Goal: Task Accomplishment & Management: Use online tool/utility

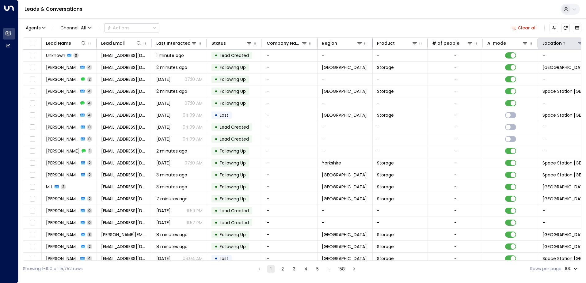
click at [578, 43] on icon at bounding box center [580, 43] width 5 height 5
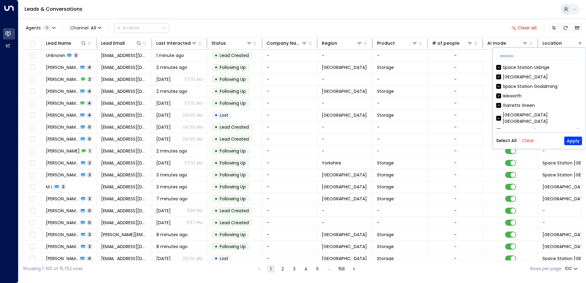
click at [525, 141] on button "Clear" at bounding box center [528, 140] width 12 height 5
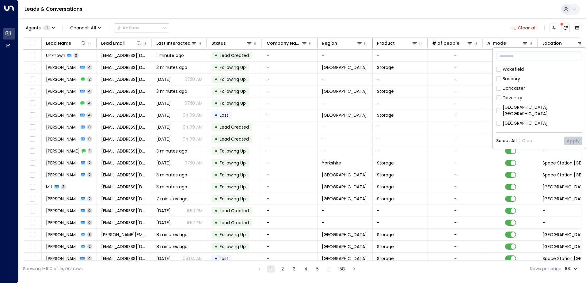
scroll to position [153, 0]
click at [574, 141] on button "Apply" at bounding box center [573, 141] width 18 height 9
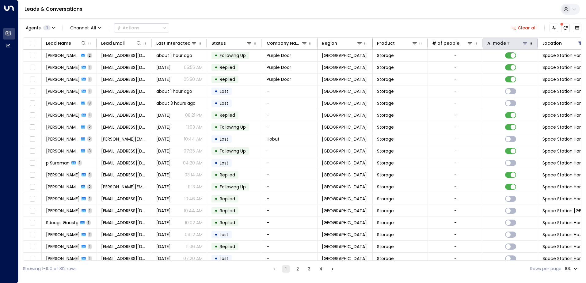
click at [509, 41] on div at bounding box center [517, 43] width 22 height 6
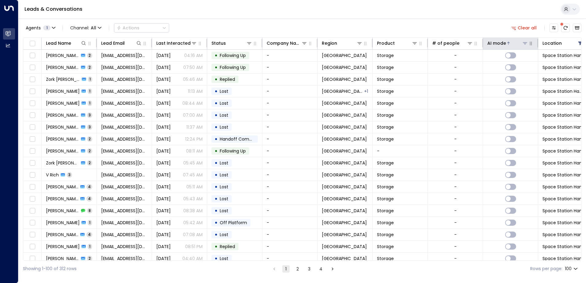
click at [509, 41] on div at bounding box center [517, 43] width 22 height 6
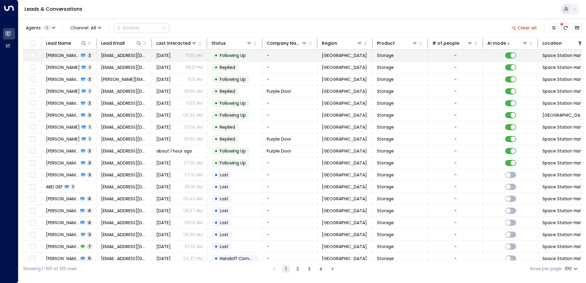
click at [59, 55] on span "[PERSON_NAME]" at bounding box center [62, 55] width 33 height 6
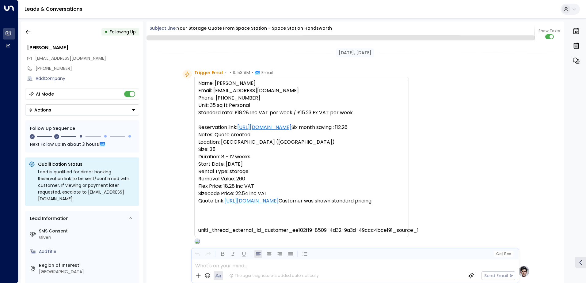
scroll to position [628, 0]
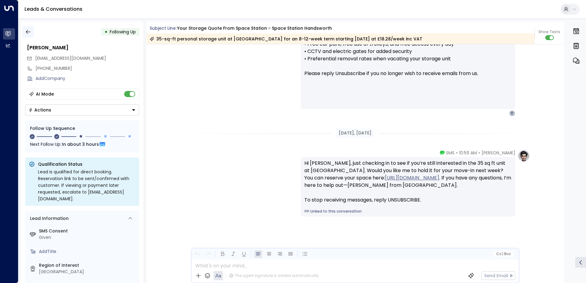
click at [29, 33] on icon "button" at bounding box center [28, 32] width 6 height 6
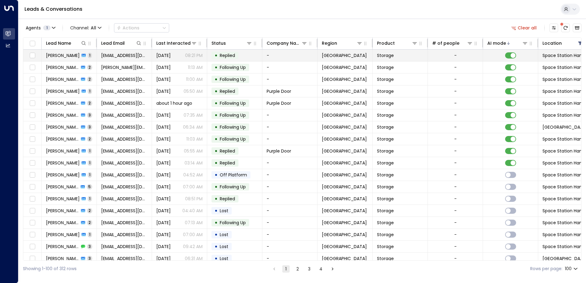
drag, startPoint x: 67, startPoint y: 56, endPoint x: 54, endPoint y: 57, distance: 12.6
click at [54, 57] on span "[PERSON_NAME]" at bounding box center [63, 55] width 34 height 6
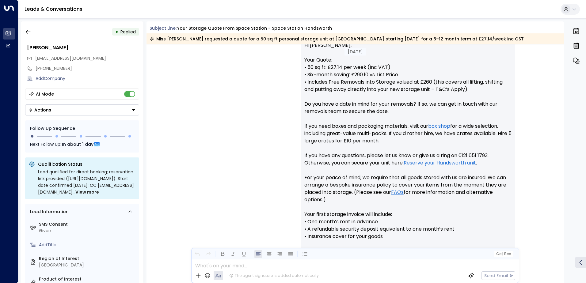
scroll to position [323, 0]
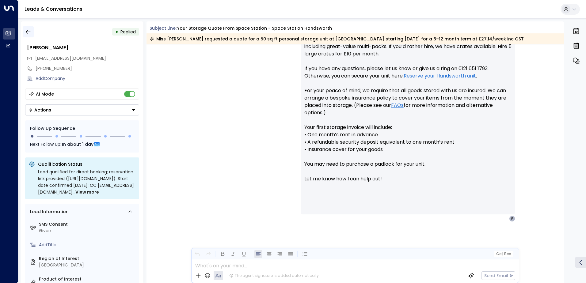
click at [28, 31] on icon "button" at bounding box center [28, 32] width 6 height 6
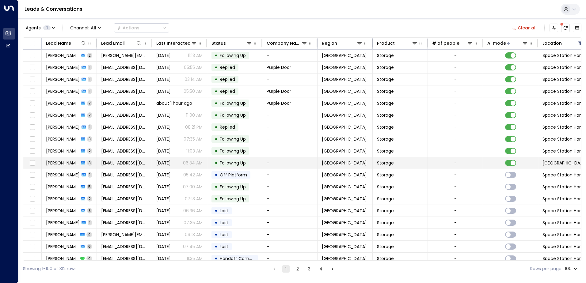
click at [47, 163] on span "[PERSON_NAME]" at bounding box center [62, 163] width 33 height 6
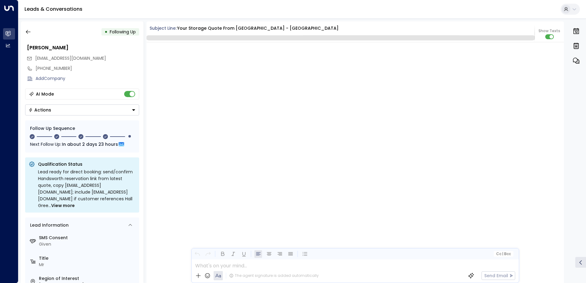
scroll to position [1142, 0]
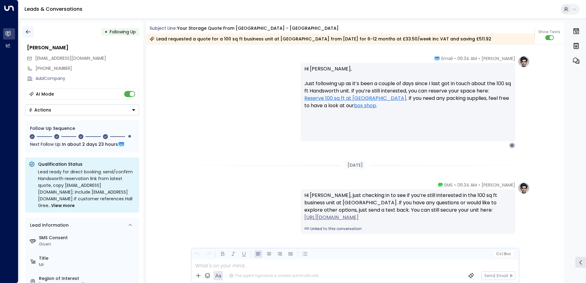
click at [28, 32] on icon "button" at bounding box center [28, 32] width 6 height 6
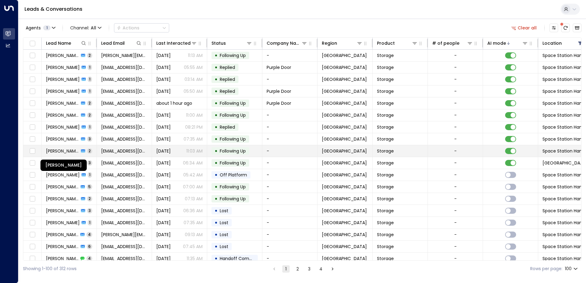
click at [63, 148] on span "[PERSON_NAME]" at bounding box center [62, 151] width 33 height 6
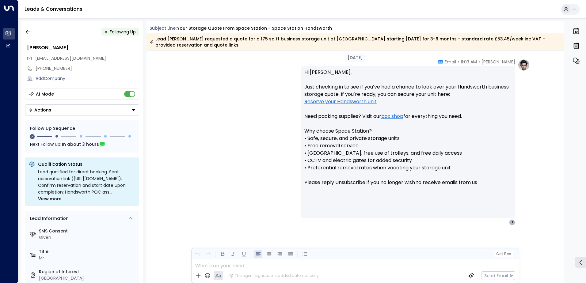
scroll to position [514, 0]
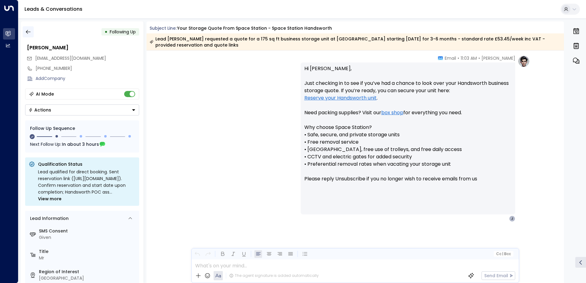
click at [29, 32] on icon "button" at bounding box center [28, 32] width 6 height 6
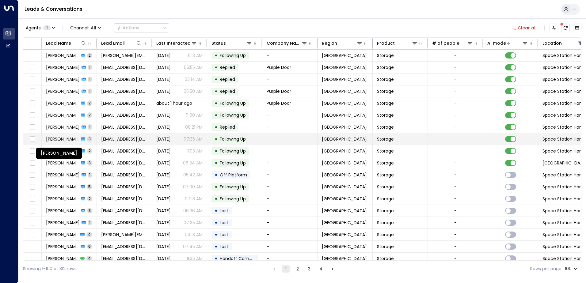
click at [68, 136] on span "[PERSON_NAME]" at bounding box center [62, 139] width 33 height 6
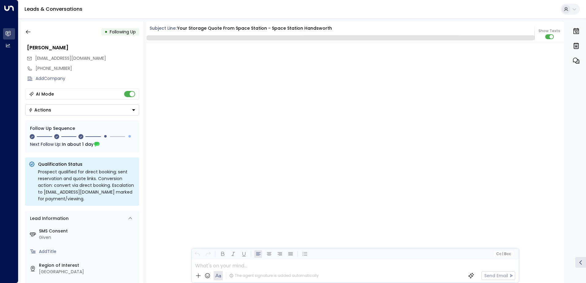
scroll to position [696, 0]
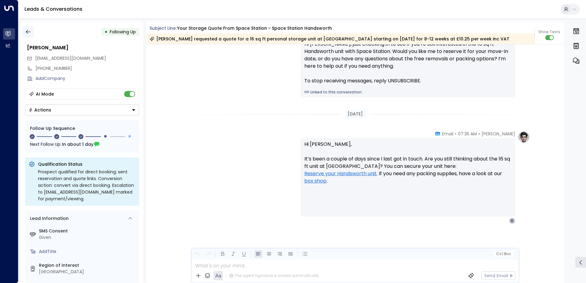
click at [28, 32] on icon "button" at bounding box center [28, 32] width 6 height 6
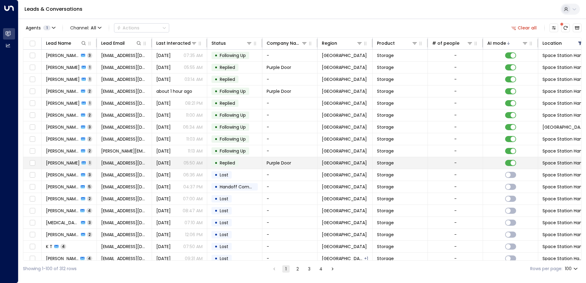
click at [67, 162] on span "[PERSON_NAME]" at bounding box center [63, 163] width 34 height 6
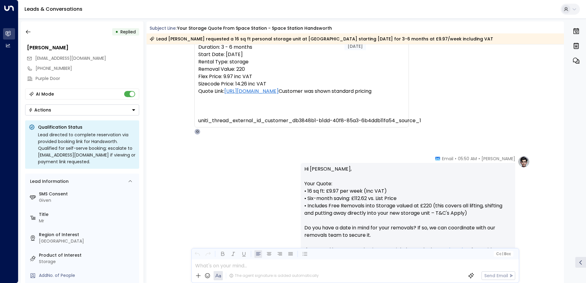
scroll to position [293, 0]
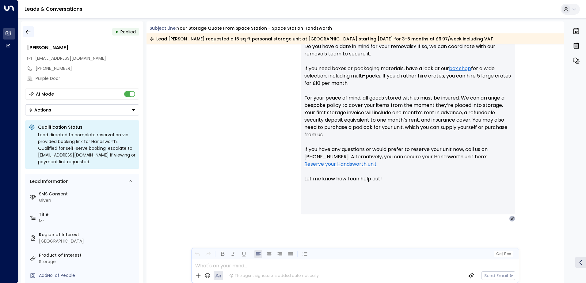
click at [27, 31] on icon "button" at bounding box center [28, 32] width 5 height 4
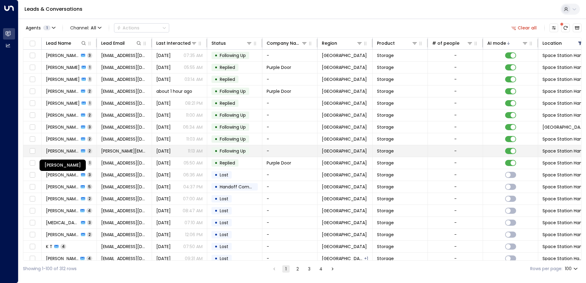
click at [67, 151] on span "[PERSON_NAME]" at bounding box center [62, 151] width 33 height 6
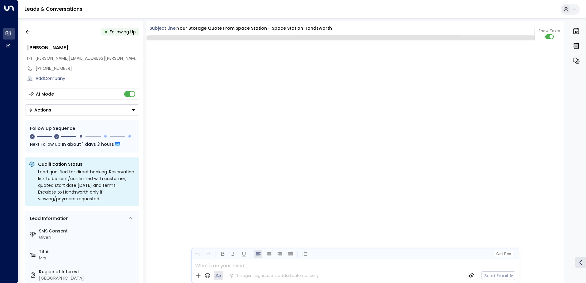
scroll to position [562, 0]
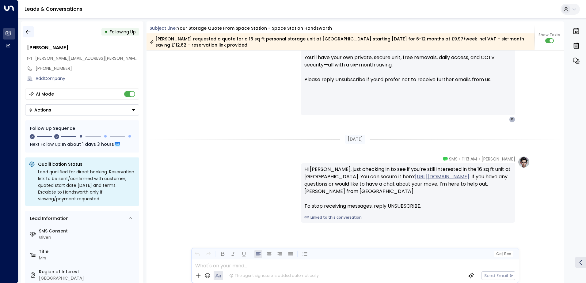
click at [30, 32] on icon "button" at bounding box center [28, 32] width 5 height 4
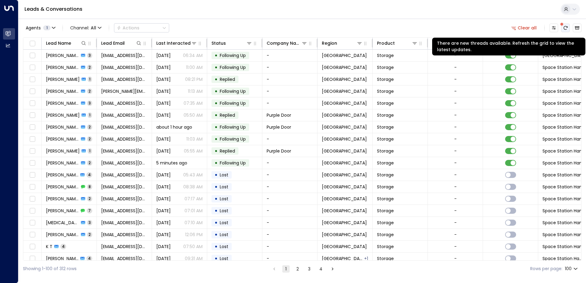
click at [565, 28] on icon "There are new threads available. Refresh the grid to view the latest updates." at bounding box center [565, 27] width 5 height 5
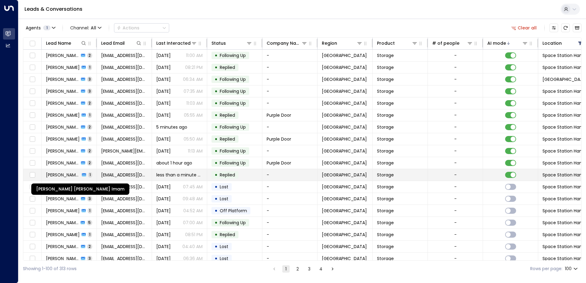
click at [74, 175] on span "[PERSON_NAME] [PERSON_NAME] Imam" at bounding box center [63, 175] width 34 height 6
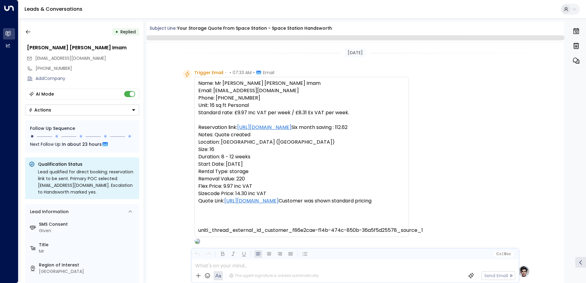
scroll to position [321, 0]
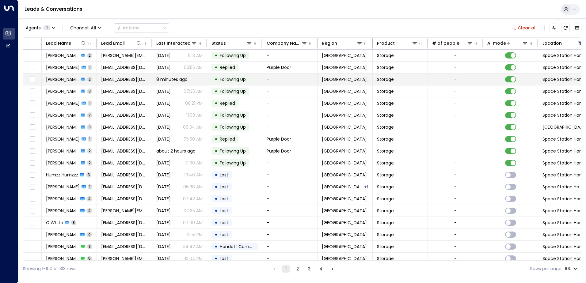
click at [67, 78] on span "[PERSON_NAME]" at bounding box center [62, 79] width 33 height 6
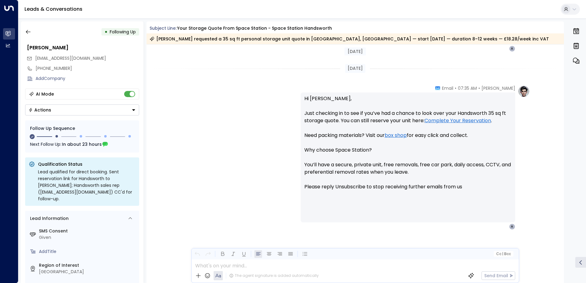
scroll to position [462, 0]
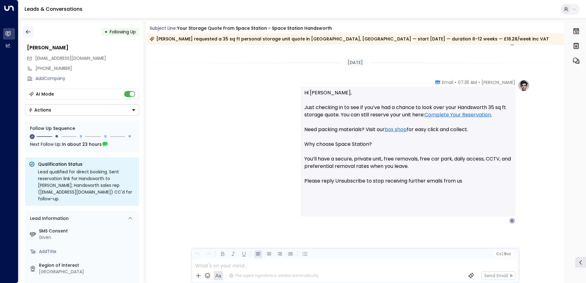
click at [31, 32] on button "button" at bounding box center [28, 31] width 11 height 11
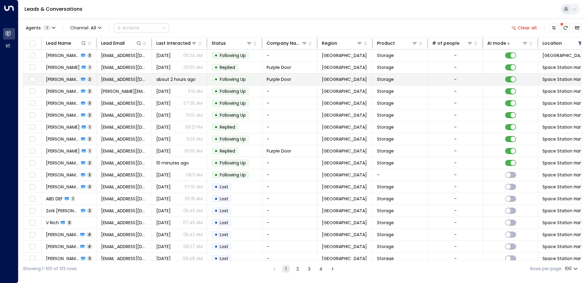
click at [67, 77] on span "[PERSON_NAME]" at bounding box center [62, 79] width 33 height 6
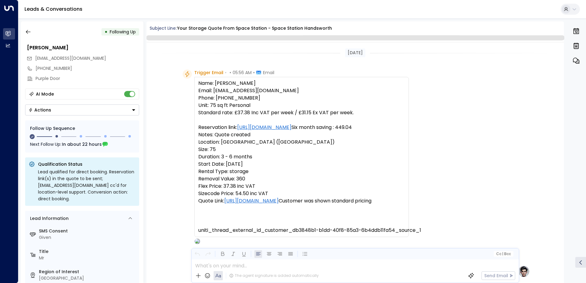
scroll to position [491, 0]
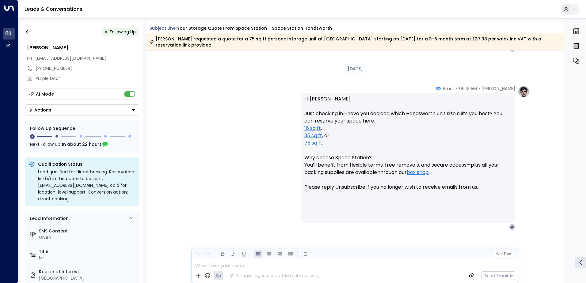
drag, startPoint x: 67, startPoint y: 77, endPoint x: 188, endPoint y: 82, distance: 120.3
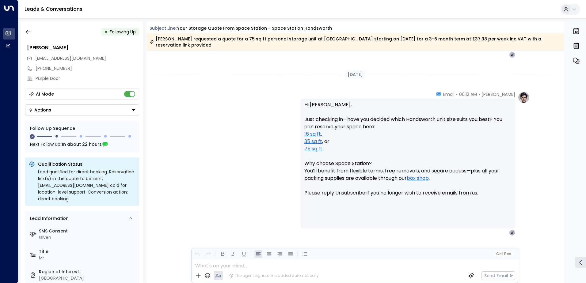
scroll to position [500, 0]
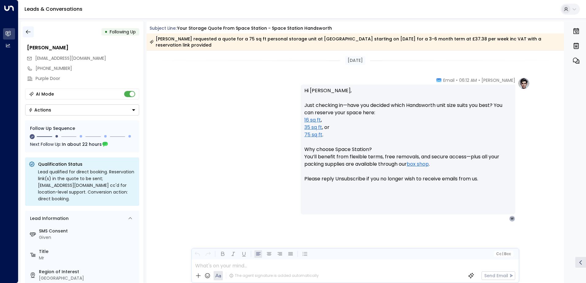
click at [30, 32] on icon "button" at bounding box center [28, 32] width 6 height 6
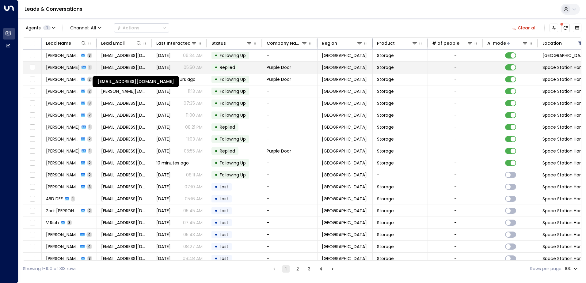
click at [146, 68] on span "[EMAIL_ADDRESS][DOMAIN_NAME]" at bounding box center [124, 67] width 46 height 6
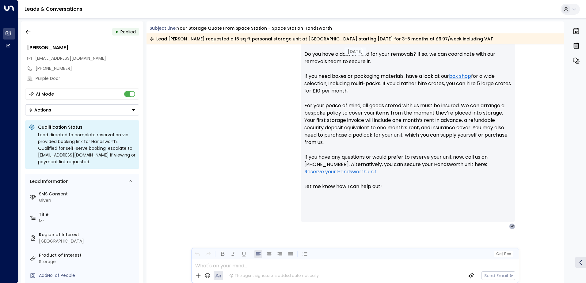
scroll to position [293, 0]
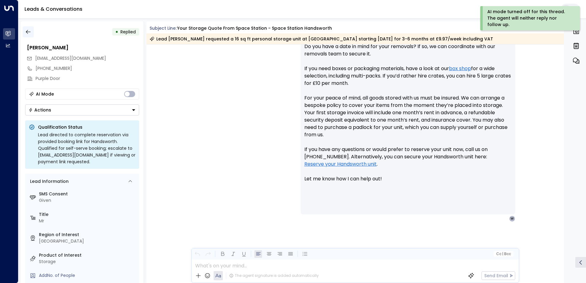
click at [29, 32] on icon "button" at bounding box center [28, 32] width 6 height 6
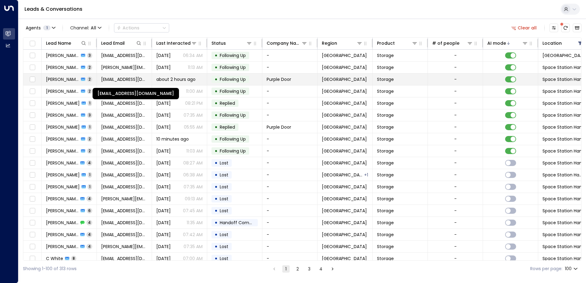
click at [129, 80] on span "[EMAIL_ADDRESS][DOMAIN_NAME]" at bounding box center [124, 79] width 46 height 6
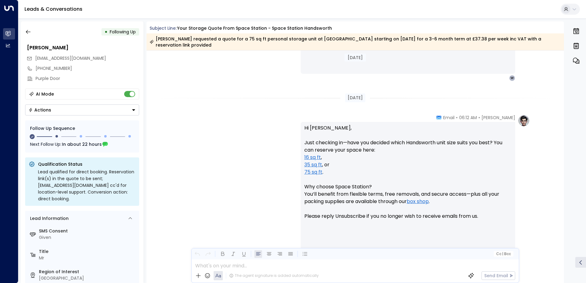
scroll to position [500, 0]
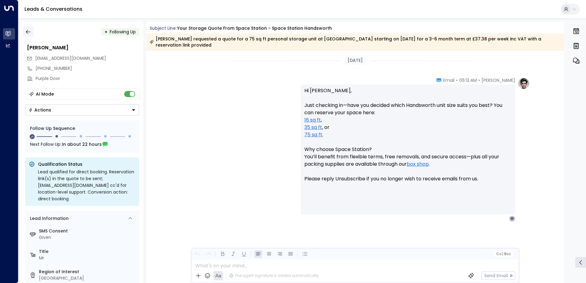
click at [29, 31] on icon "button" at bounding box center [28, 32] width 6 height 6
